Goal: Transaction & Acquisition: Purchase product/service

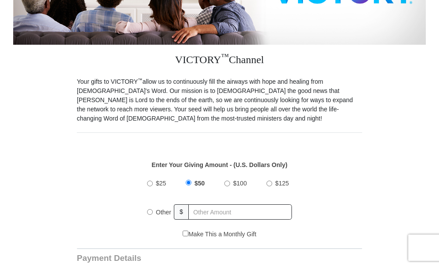
scroll to position [220, 0]
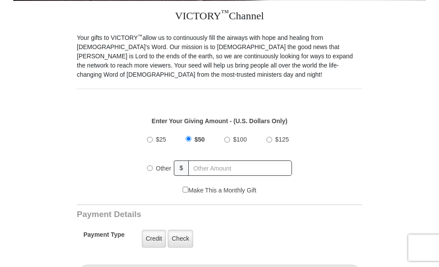
click at [226, 137] on input "$100" at bounding box center [227, 140] width 6 height 6
radio input "true"
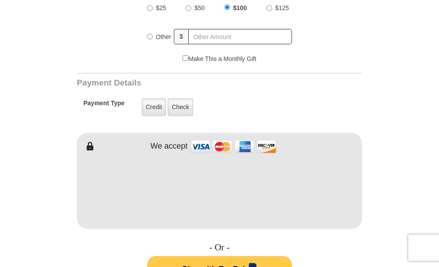
type input "[PERSON_NAME]"
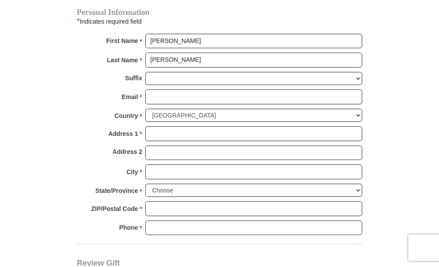
scroll to position [659, 0]
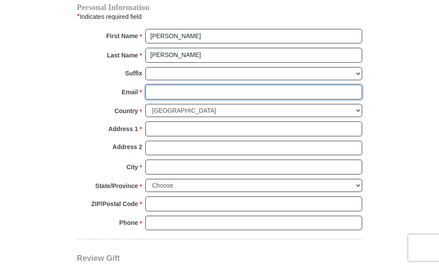
click at [153, 85] on input "Email *" at bounding box center [253, 92] width 217 height 15
type input "[EMAIL_ADDRESS][DOMAIN_NAME]"
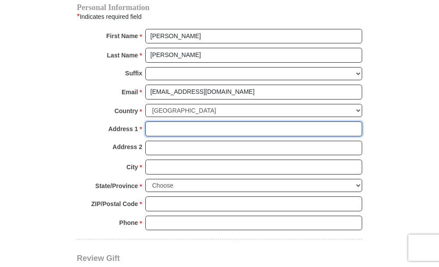
type input "[STREET_ADDRESS]"
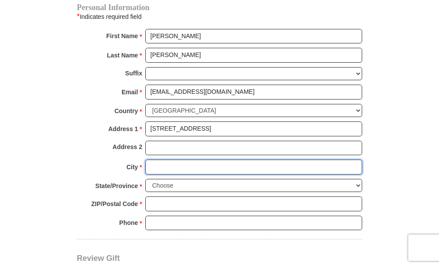
type input "[PERSON_NAME]"
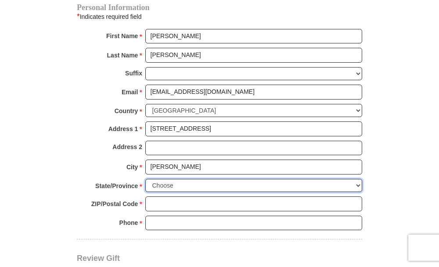
select select "NE"
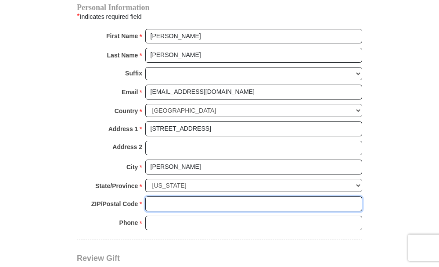
type input "69162-1922"
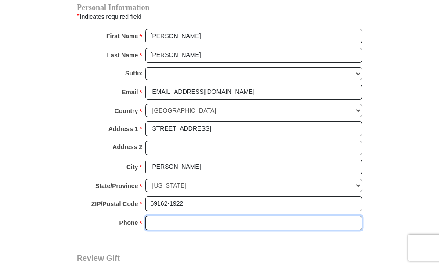
type input "3085660150"
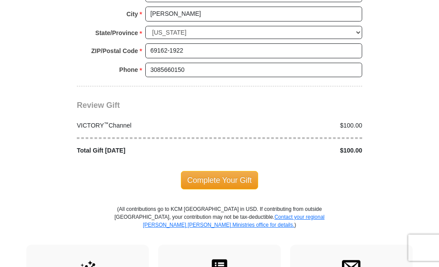
scroll to position [834, 0]
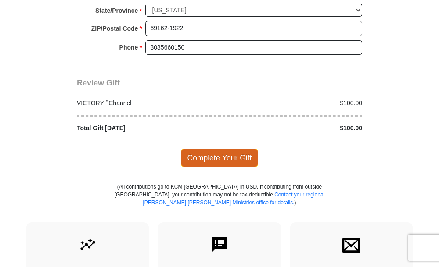
click at [215, 149] on span "Complete Your Gift" at bounding box center [220, 158] width 78 height 18
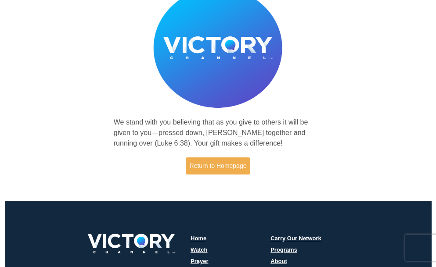
scroll to position [88, 0]
